Goal: Navigation & Orientation: Find specific page/section

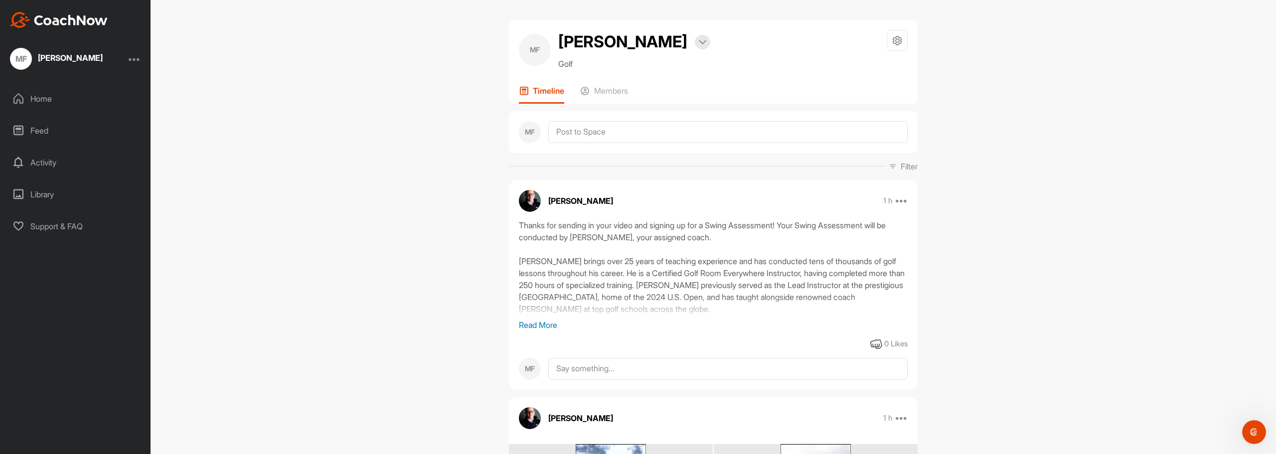
click at [52, 98] on div "Home" at bounding box center [75, 98] width 141 height 25
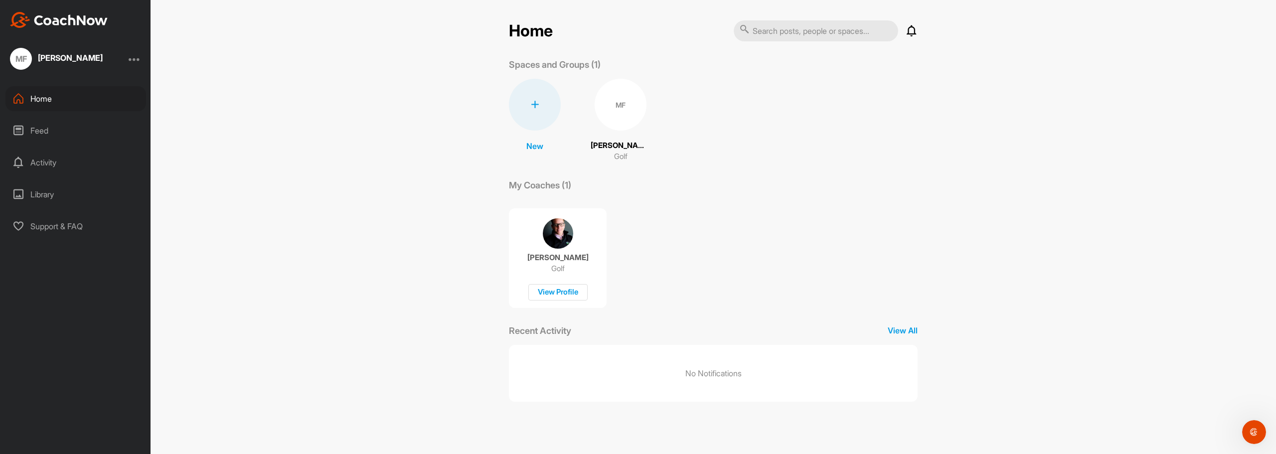
click at [39, 132] on div "Feed" at bounding box center [75, 130] width 141 height 25
